Goal: Task Accomplishment & Management: Use online tool/utility

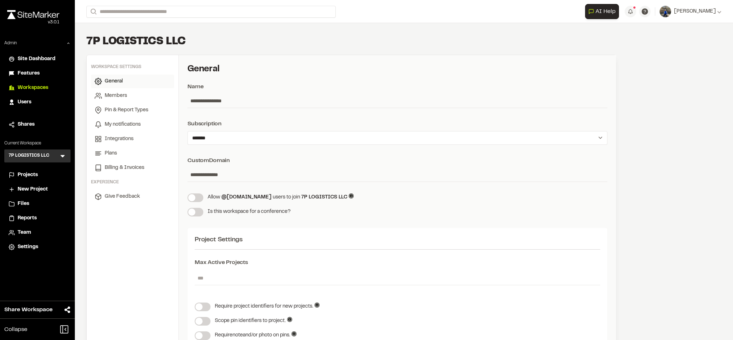
select select "*"
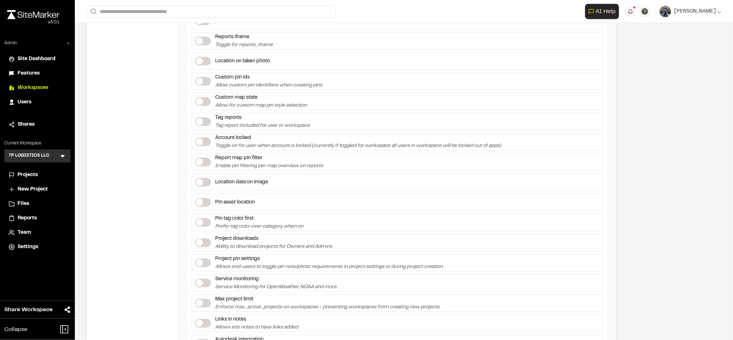
click at [63, 157] on icon at bounding box center [62, 156] width 4 height 3
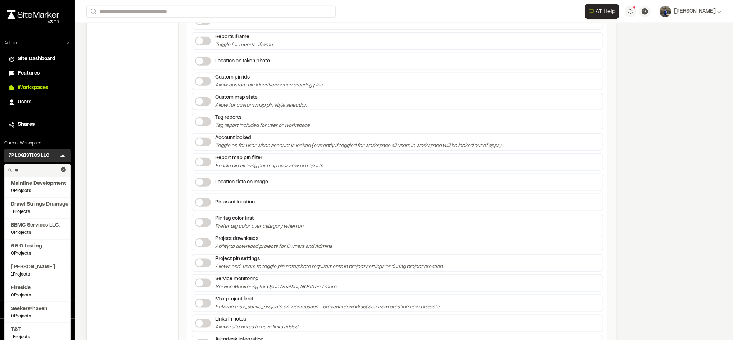
click at [35, 172] on input "**" at bounding box center [36, 170] width 49 height 12
type input "****"
click at [28, 250] on span "158 Projects" at bounding box center [37, 253] width 53 height 6
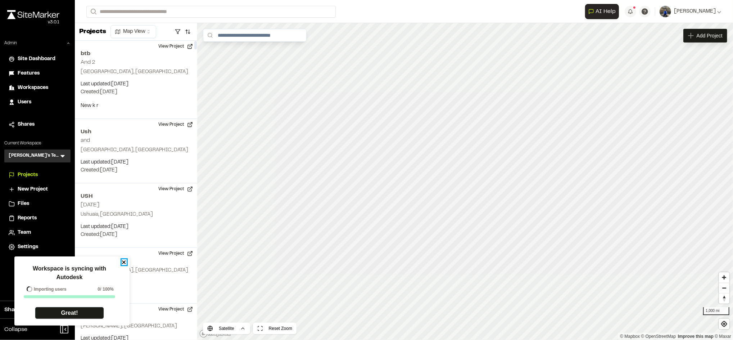
click at [125, 260] on icon "close" at bounding box center [124, 262] width 5 height 6
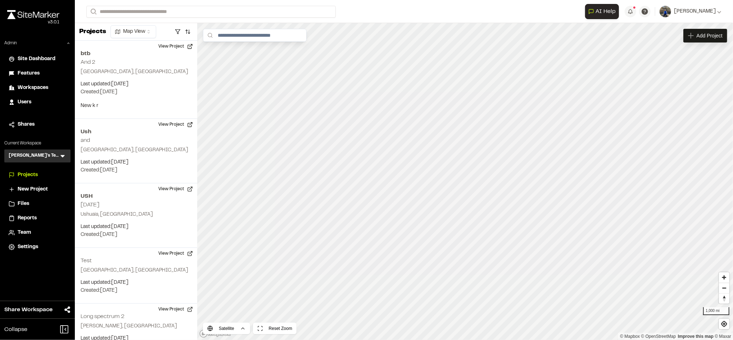
click at [26, 217] on span "Reports" at bounding box center [27, 218] width 19 height 8
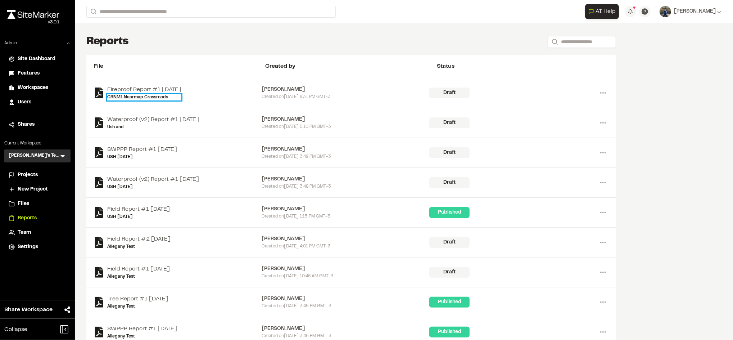
click at [139, 98] on link "CRNM1 Nearmap Crossroads" at bounding box center [144, 97] width 74 height 6
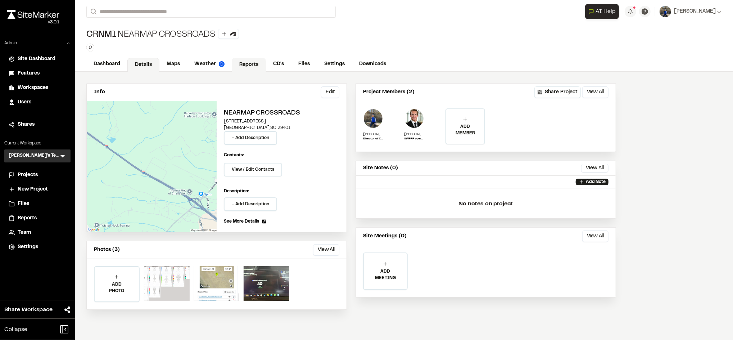
click at [253, 68] on link "Reports" at bounding box center [249, 65] width 34 height 14
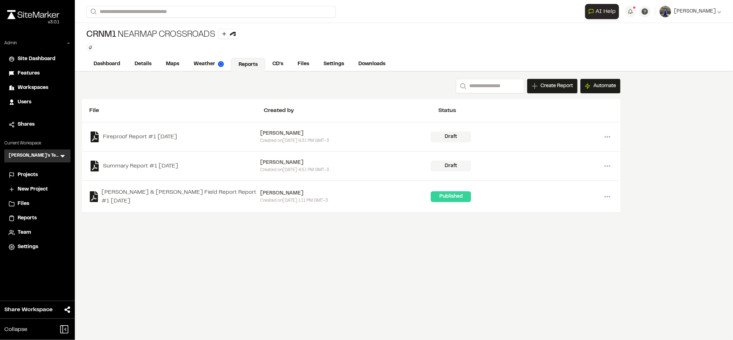
click at [543, 78] on div "Search Create Report New Report | CRNM1 Nearmap Crossroads What type of Report …" at bounding box center [351, 146] width 553 height 148
click at [544, 83] on span "Create Report" at bounding box center [556, 86] width 32 height 8
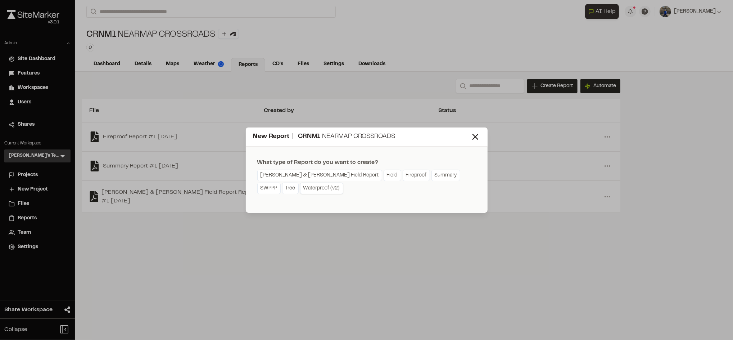
click at [300, 188] on link "Waterproof (v2)" at bounding box center [321, 188] width 43 height 12
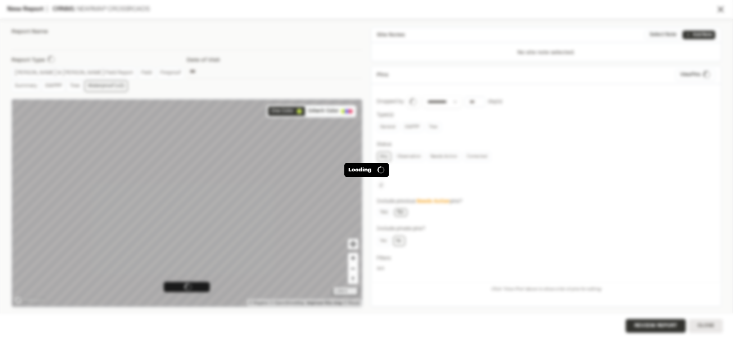
type input "**********"
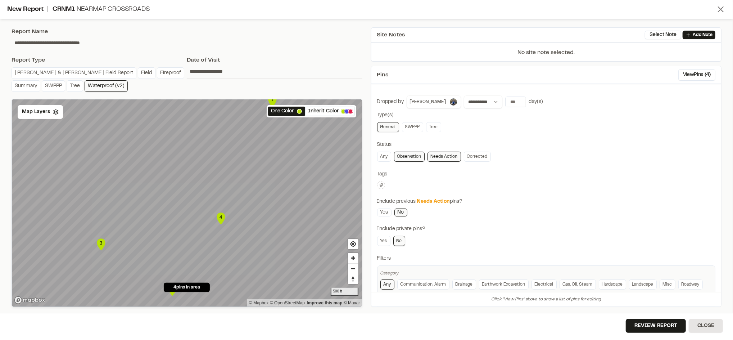
click at [726, 7] on icon at bounding box center [721, 9] width 10 height 10
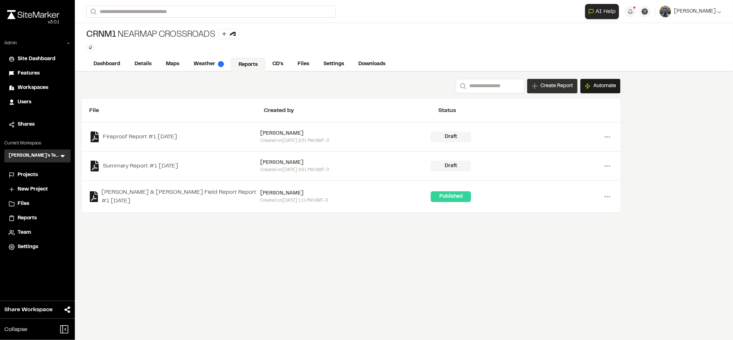
click at [555, 80] on div "Create Report" at bounding box center [552, 86] width 50 height 14
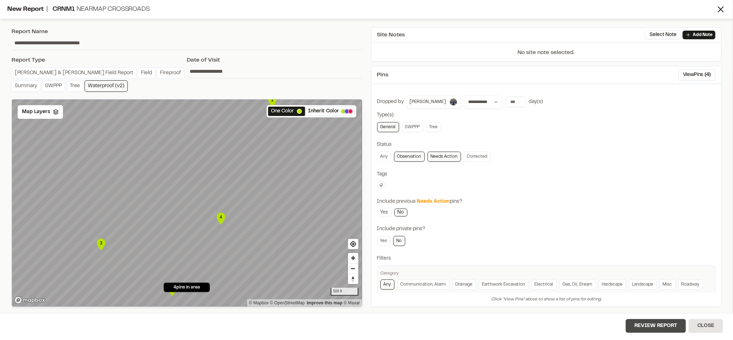
click at [642, 327] on button "Review Report" at bounding box center [656, 326] width 60 height 14
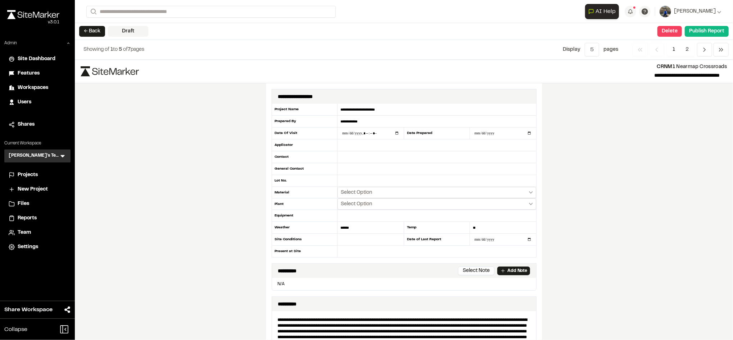
scroll to position [0, 0]
click at [93, 30] on button "← Back" at bounding box center [92, 31] width 26 height 11
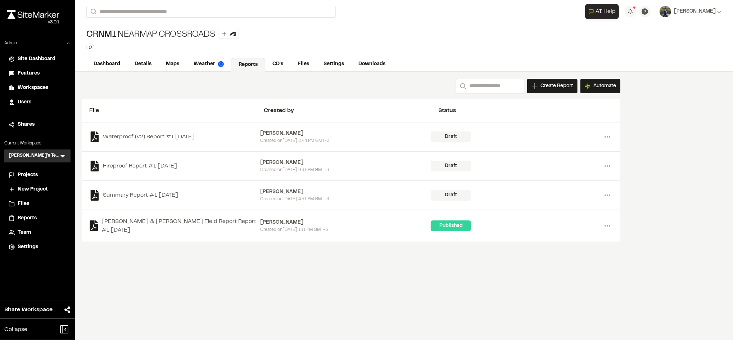
click at [558, 77] on div "Search Create Report New Report | CRNM1 Nearmap Crossroads What type of Report …" at bounding box center [351, 160] width 553 height 177
click at [555, 87] on span "Create Report" at bounding box center [556, 86] width 32 height 8
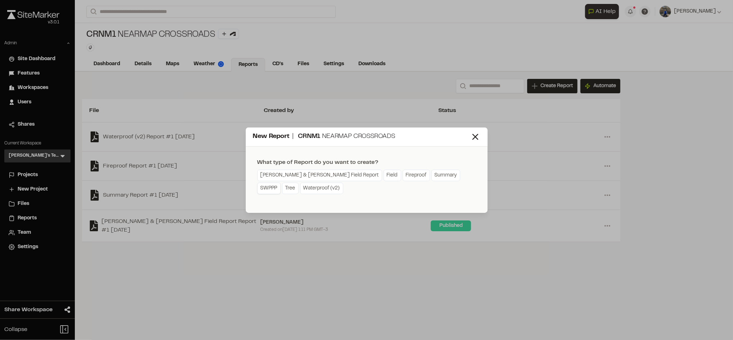
click at [281, 182] on link "SWPPP" at bounding box center [268, 188] width 23 height 12
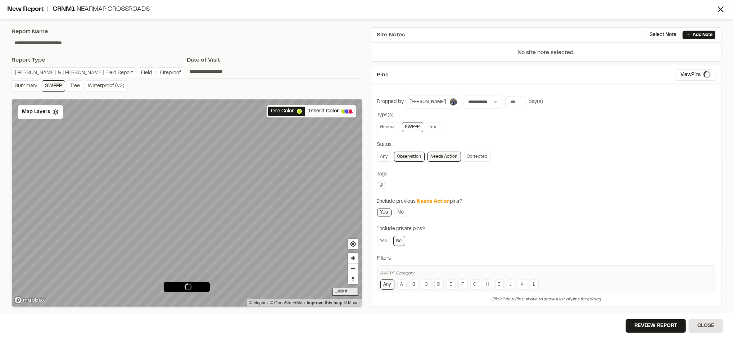
type input "**********"
click at [669, 327] on button "Review Report" at bounding box center [656, 326] width 60 height 14
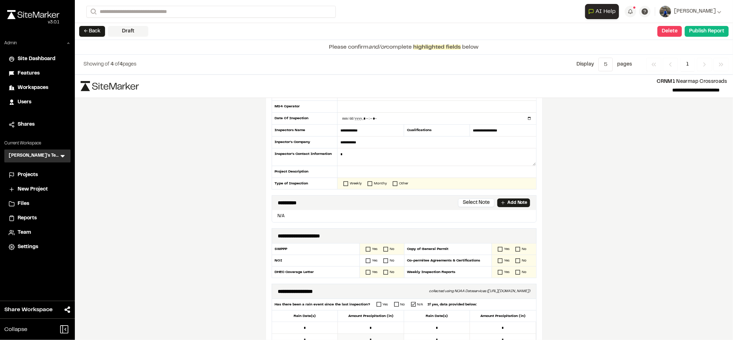
scroll to position [26, 0]
